Goal: Task Accomplishment & Management: Manage account settings

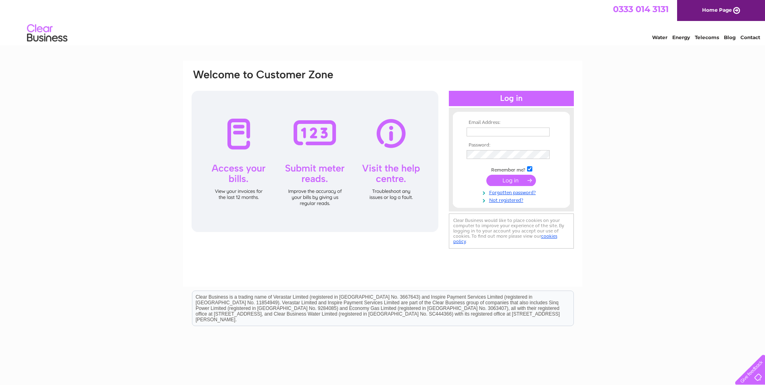
type input "winnie@seatrek.co.uk"
click at [507, 184] on input "submit" at bounding box center [512, 180] width 50 height 11
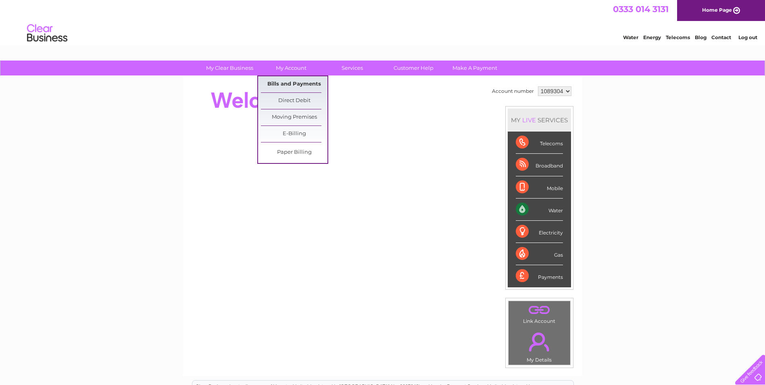
click at [286, 86] on link "Bills and Payments" at bounding box center [294, 84] width 67 height 16
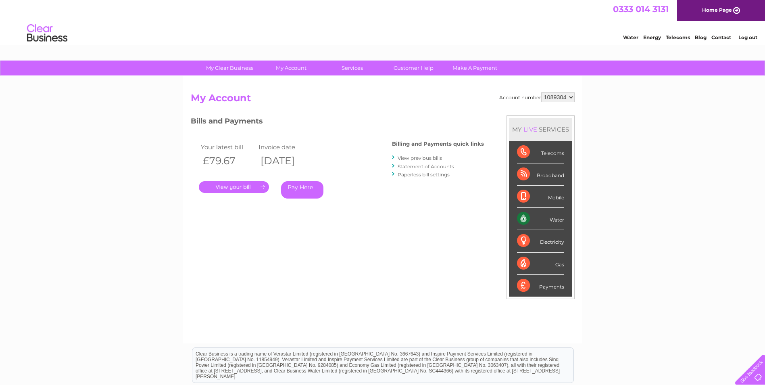
click at [252, 186] on link "." at bounding box center [234, 187] width 70 height 12
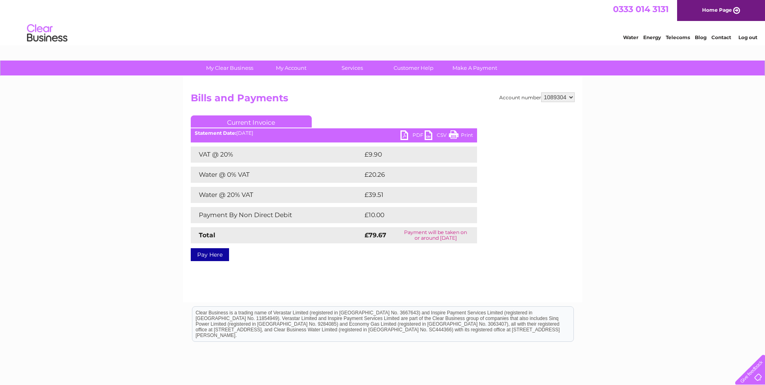
click at [408, 136] on link "PDF" at bounding box center [413, 136] width 24 height 12
